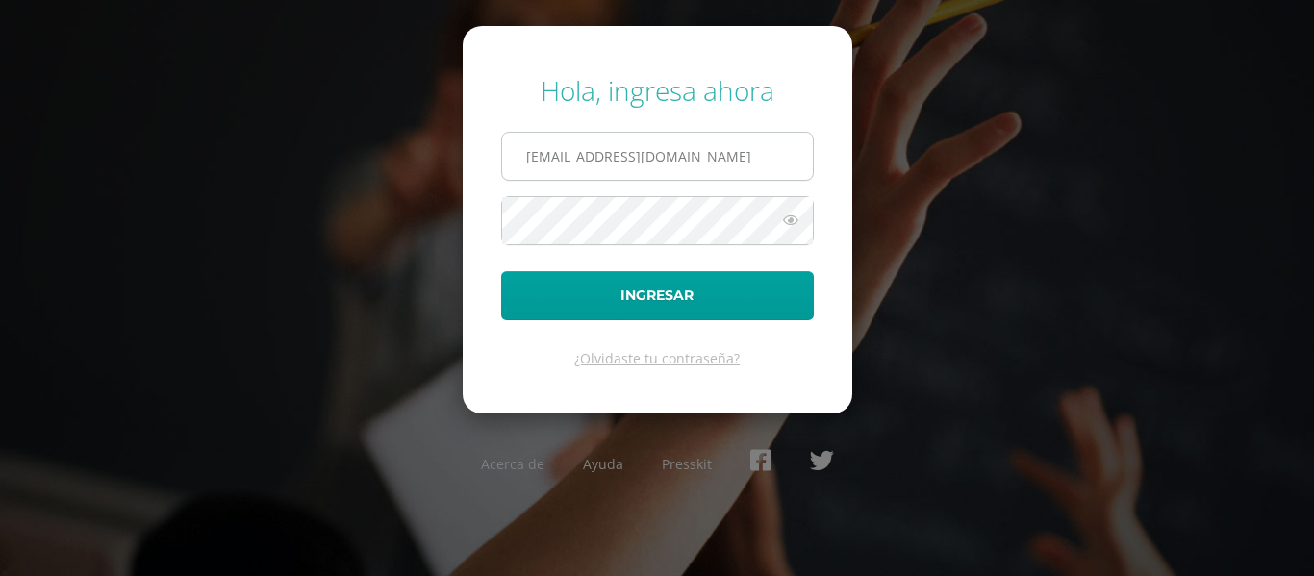
drag, startPoint x: 667, startPoint y: 145, endPoint x: 683, endPoint y: 181, distance: 39.2
click at [667, 145] on input "480@laestrella.edu.gt" at bounding box center [657, 156] width 311 height 47
type input "2021212@laestrella.edu.gt"
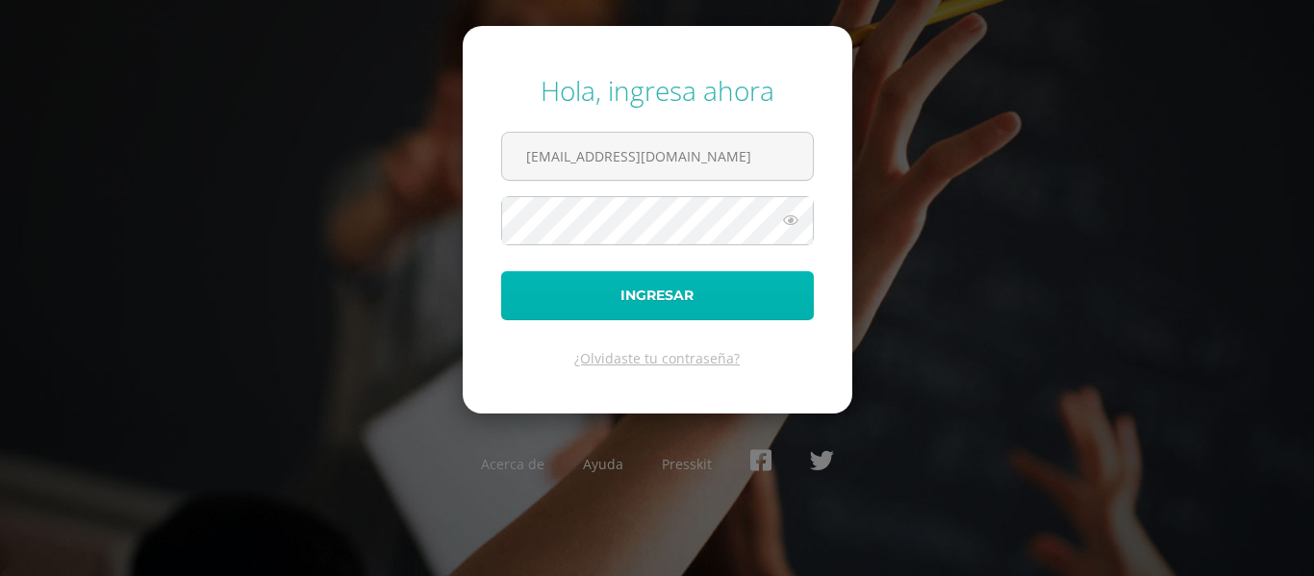
click at [649, 300] on button "Ingresar" at bounding box center [657, 295] width 313 height 49
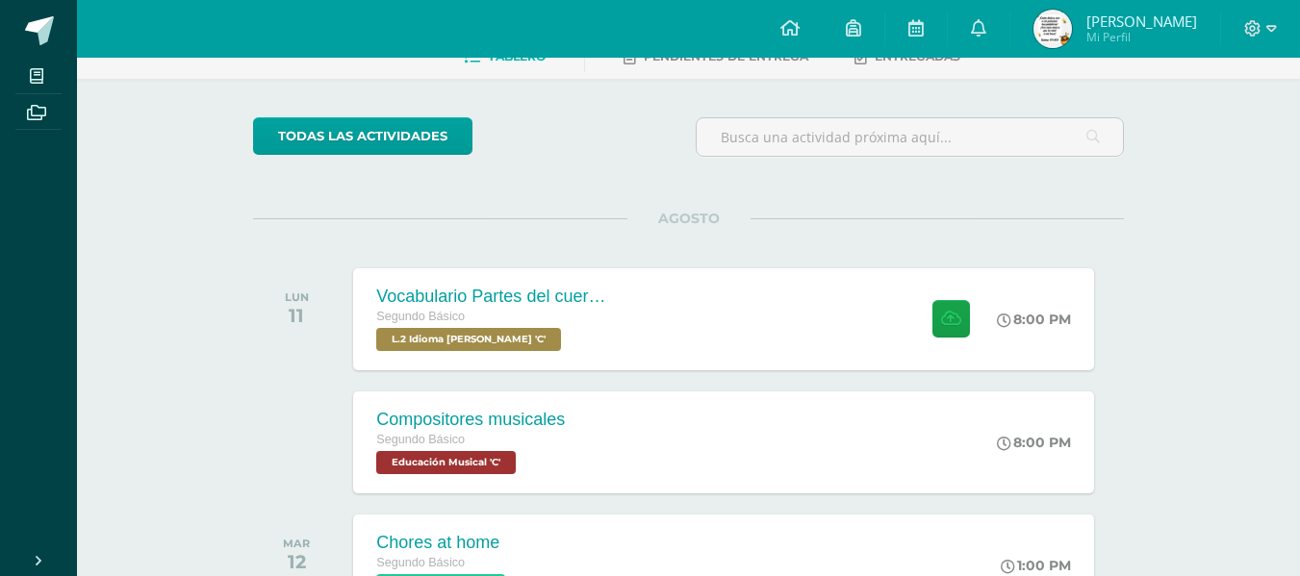
scroll to position [289, 0]
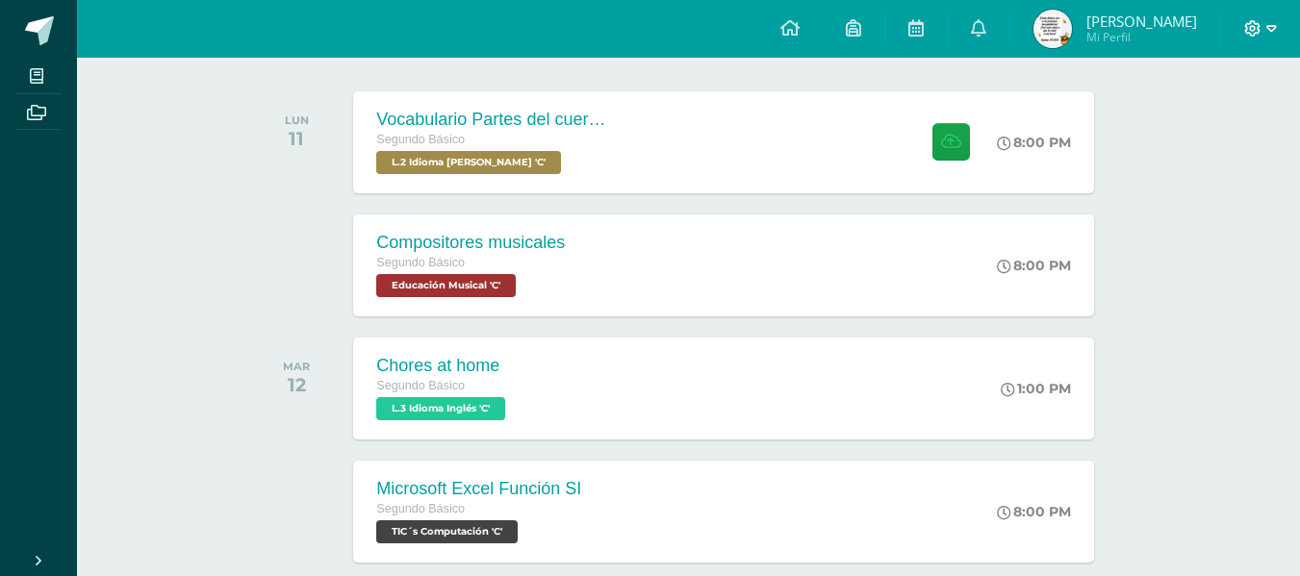
click at [1267, 24] on icon at bounding box center [1271, 28] width 11 height 17
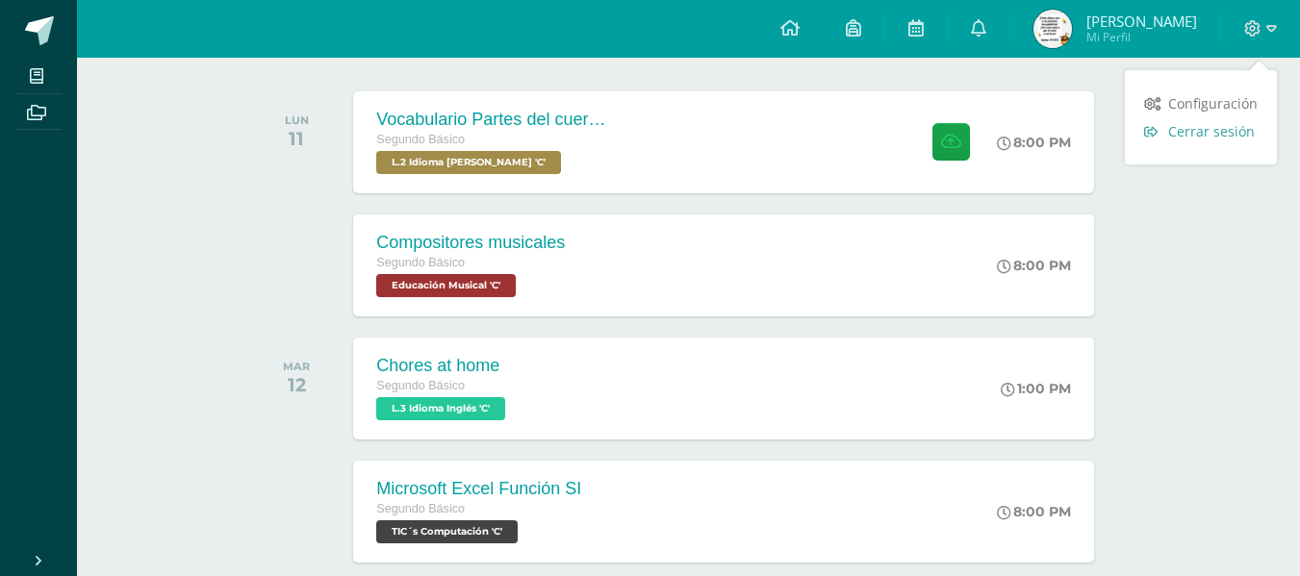
click at [1223, 135] on span "Cerrar sesión" at bounding box center [1211, 131] width 87 height 18
